Goal: Check status: Check status

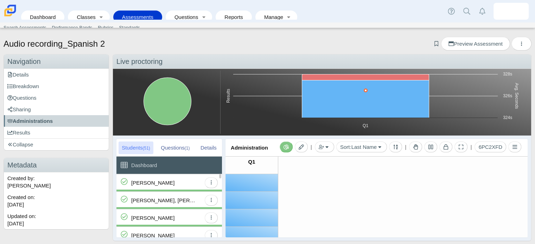
click at [163, 221] on div "[PERSON_NAME]" at bounding box center [152, 218] width 43 height 17
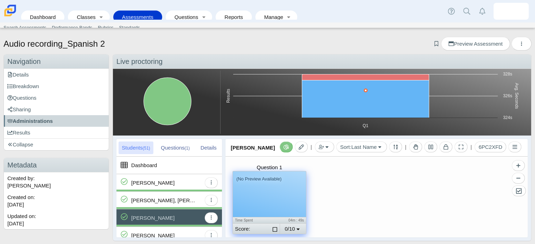
click at [250, 202] on div "(No Preview Available)" at bounding box center [269, 195] width 73 height 46
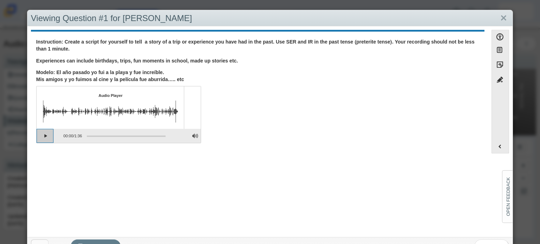
click at [47, 136] on button "Play" at bounding box center [46, 136] width 18 height 14
click at [113, 136] on div "Assessment items" at bounding box center [126, 136] width 79 height 1
click at [498, 17] on link "Close" at bounding box center [503, 18] width 11 height 12
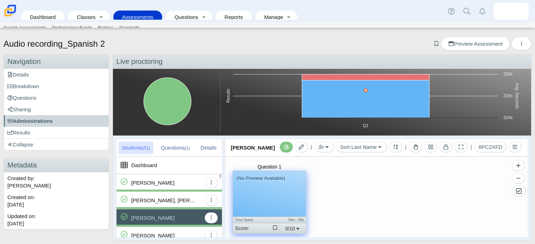
click at [181, 203] on div "[PERSON_NAME], [PERSON_NAME]" at bounding box center [166, 200] width 70 height 17
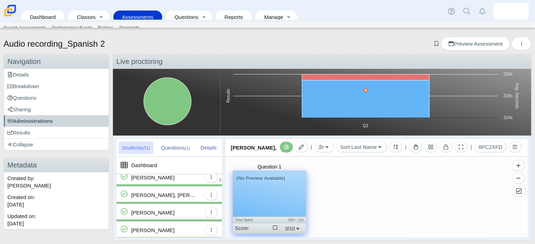
click at [180, 209] on div "[PERSON_NAME]" at bounding box center [166, 212] width 70 height 17
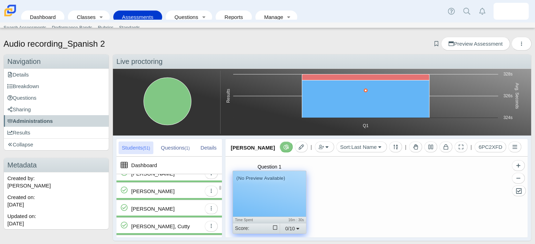
click at [179, 209] on div "[PERSON_NAME]" at bounding box center [166, 208] width 70 height 17
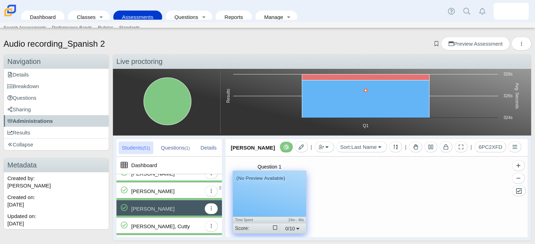
click at [179, 209] on div "[PERSON_NAME]" at bounding box center [166, 208] width 70 height 17
